Goal: Task Accomplishment & Management: Use online tool/utility

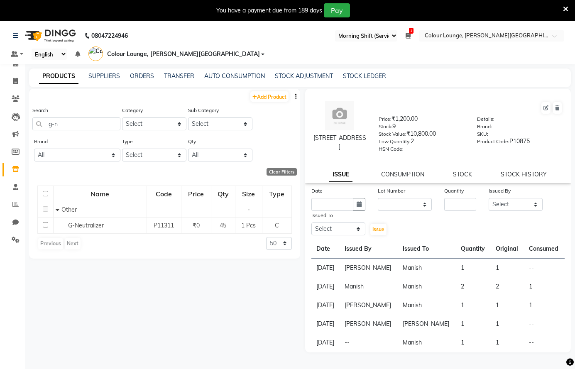
select select "67"
select select
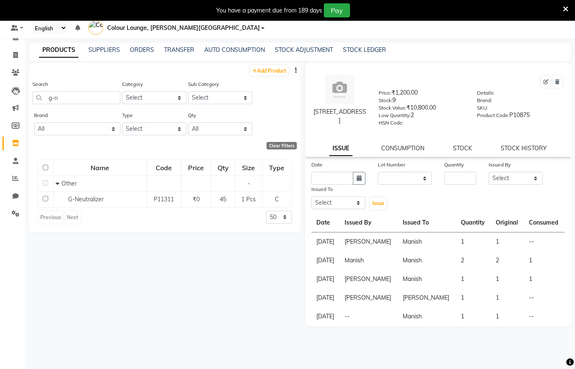
scroll to position [0, 8198]
type input "g-n ..."
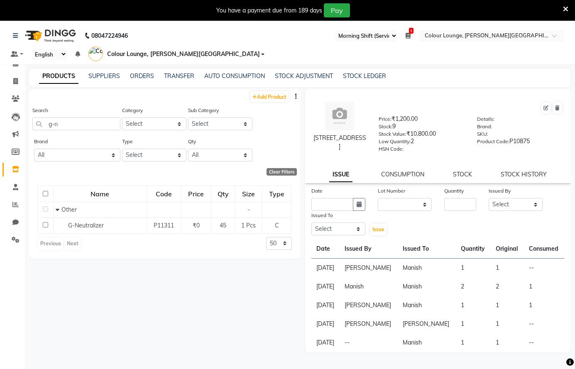
select select "67"
select select
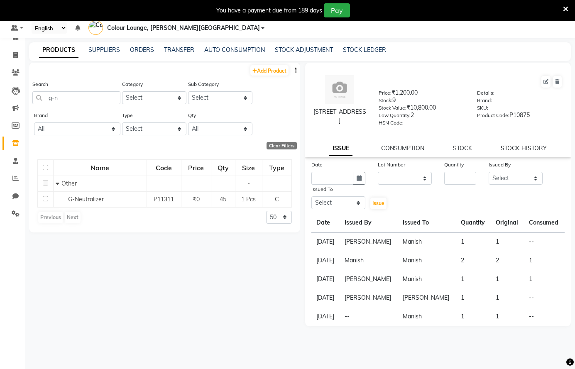
scroll to position [0, 6760]
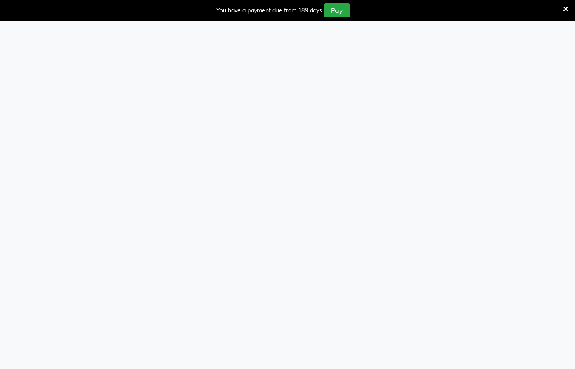
select select "67"
select select
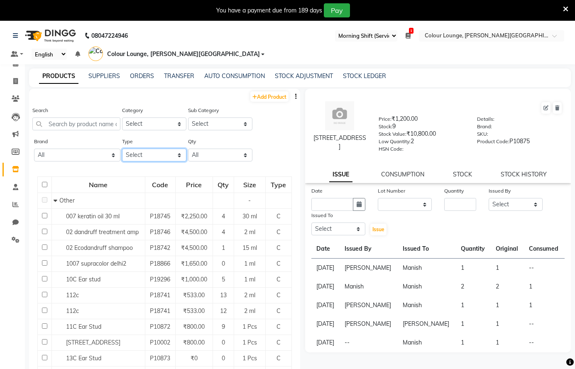
click at [148, 156] on select "Select Both Retail Consumable" at bounding box center [154, 155] width 64 height 13
select select "R"
click at [122, 149] on select "Select Both Retail Consumable" at bounding box center [154, 155] width 64 height 13
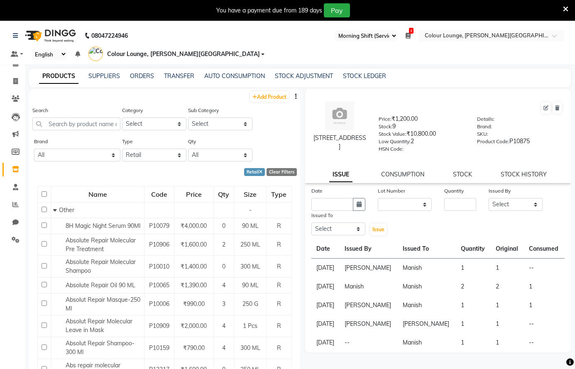
click at [295, 94] on icon "button" at bounding box center [296, 96] width 2 height 6
click at [260, 103] on div "EXPORT" at bounding box center [263, 102] width 27 height 10
click at [566, 7] on icon at bounding box center [565, 8] width 5 height 7
